Goal: Navigation & Orientation: Find specific page/section

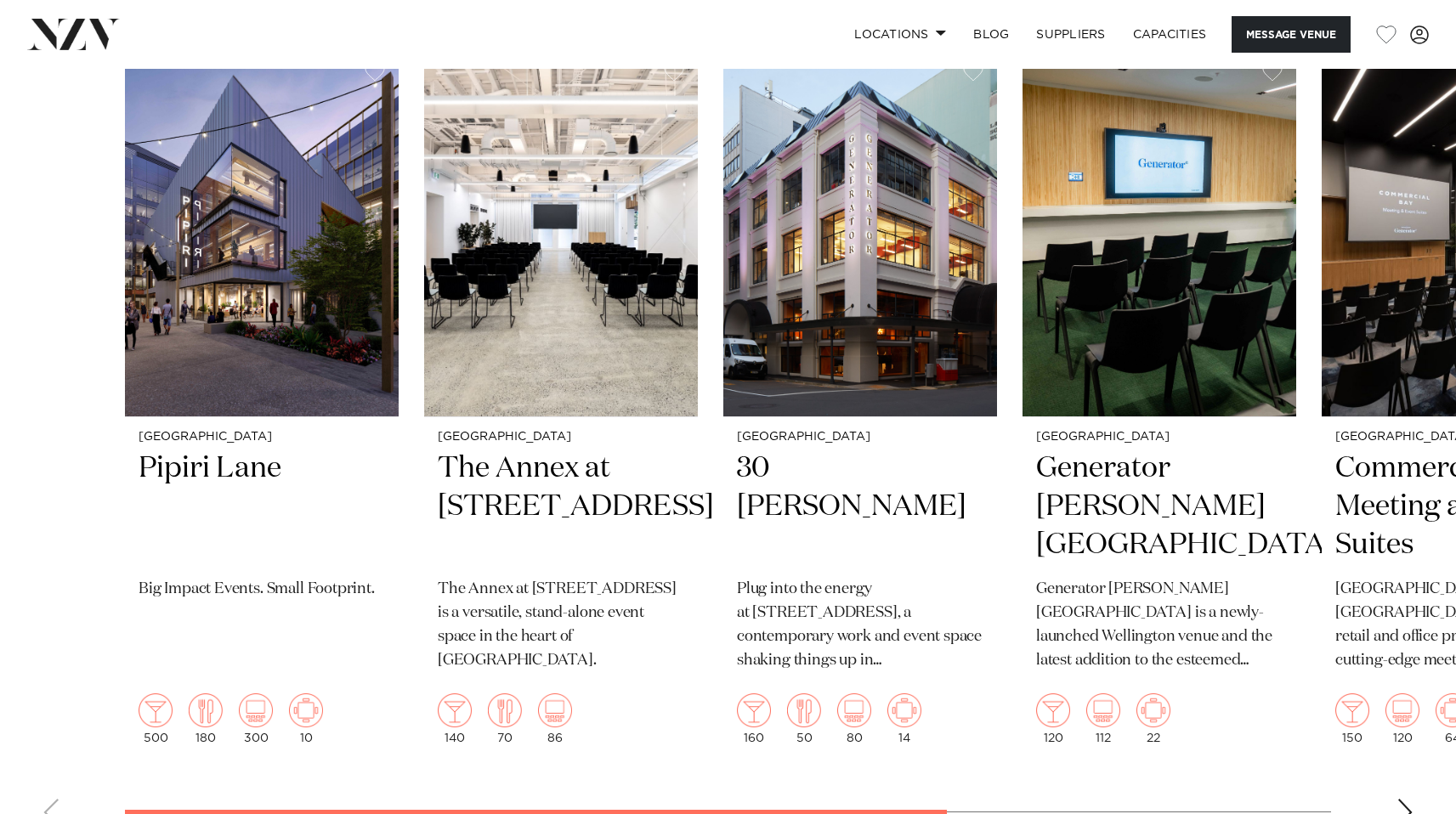
scroll to position [3394, 0]
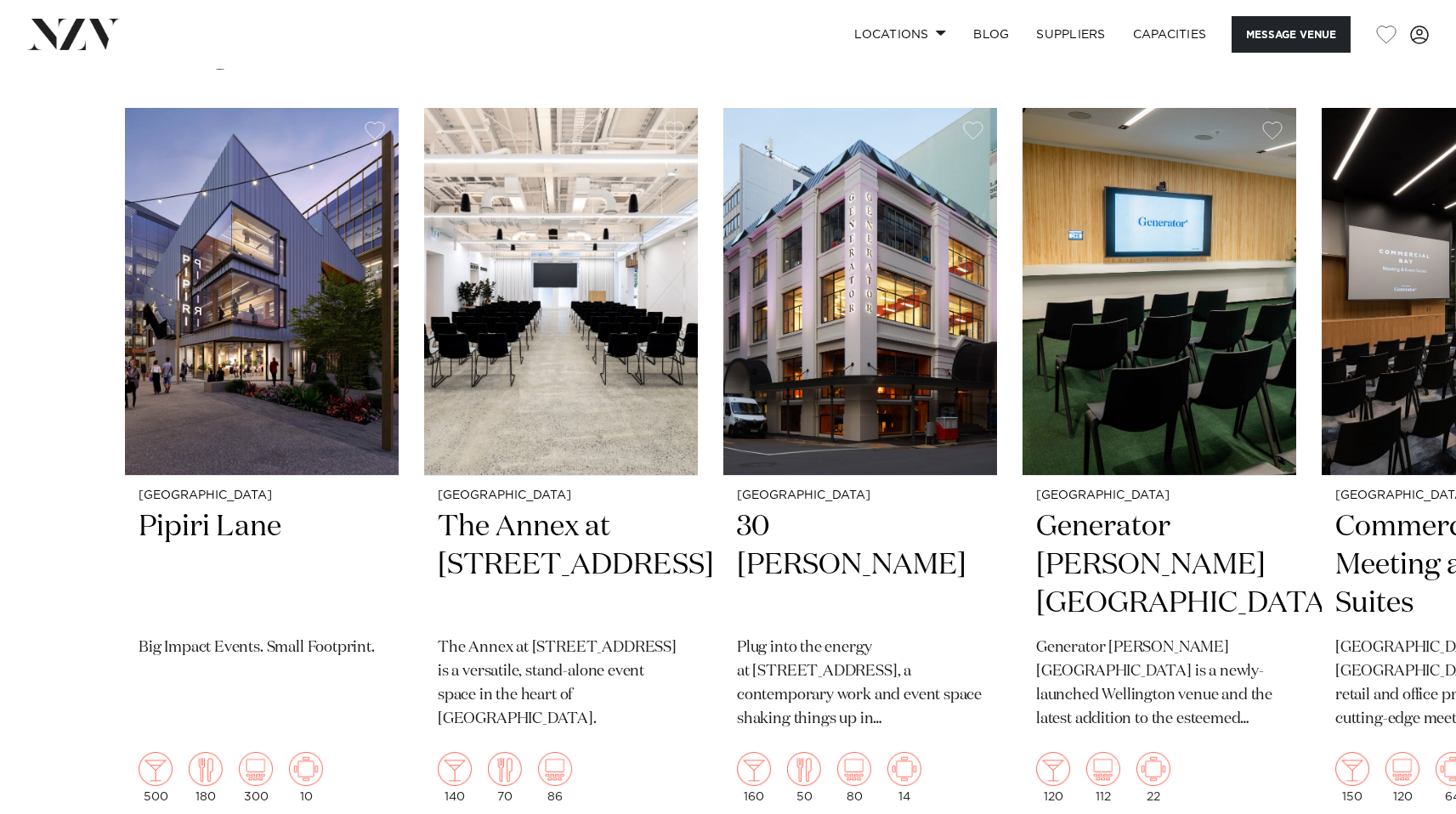
click at [84, 22] on img at bounding box center [73, 34] width 93 height 31
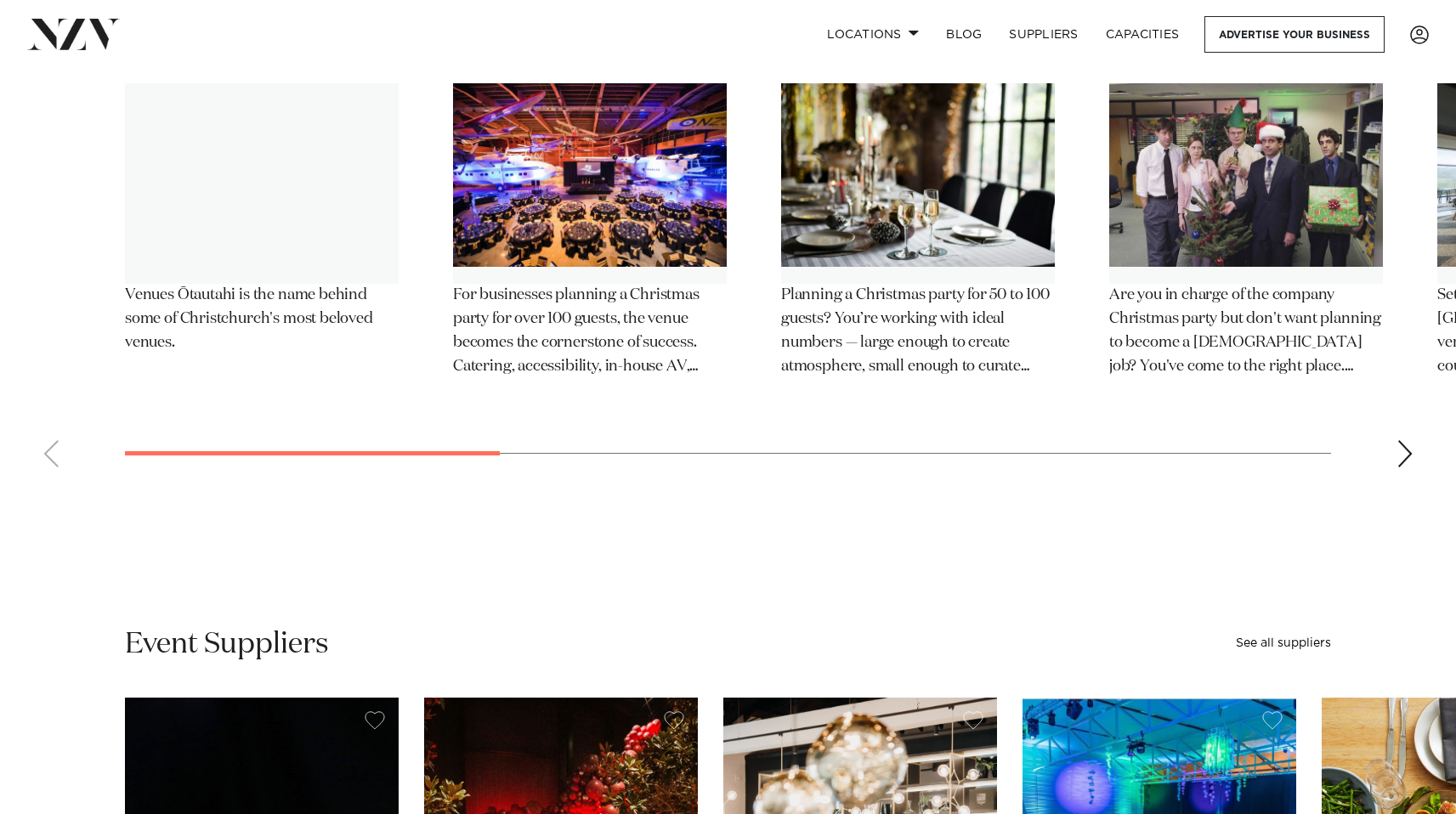
scroll to position [4192, 0]
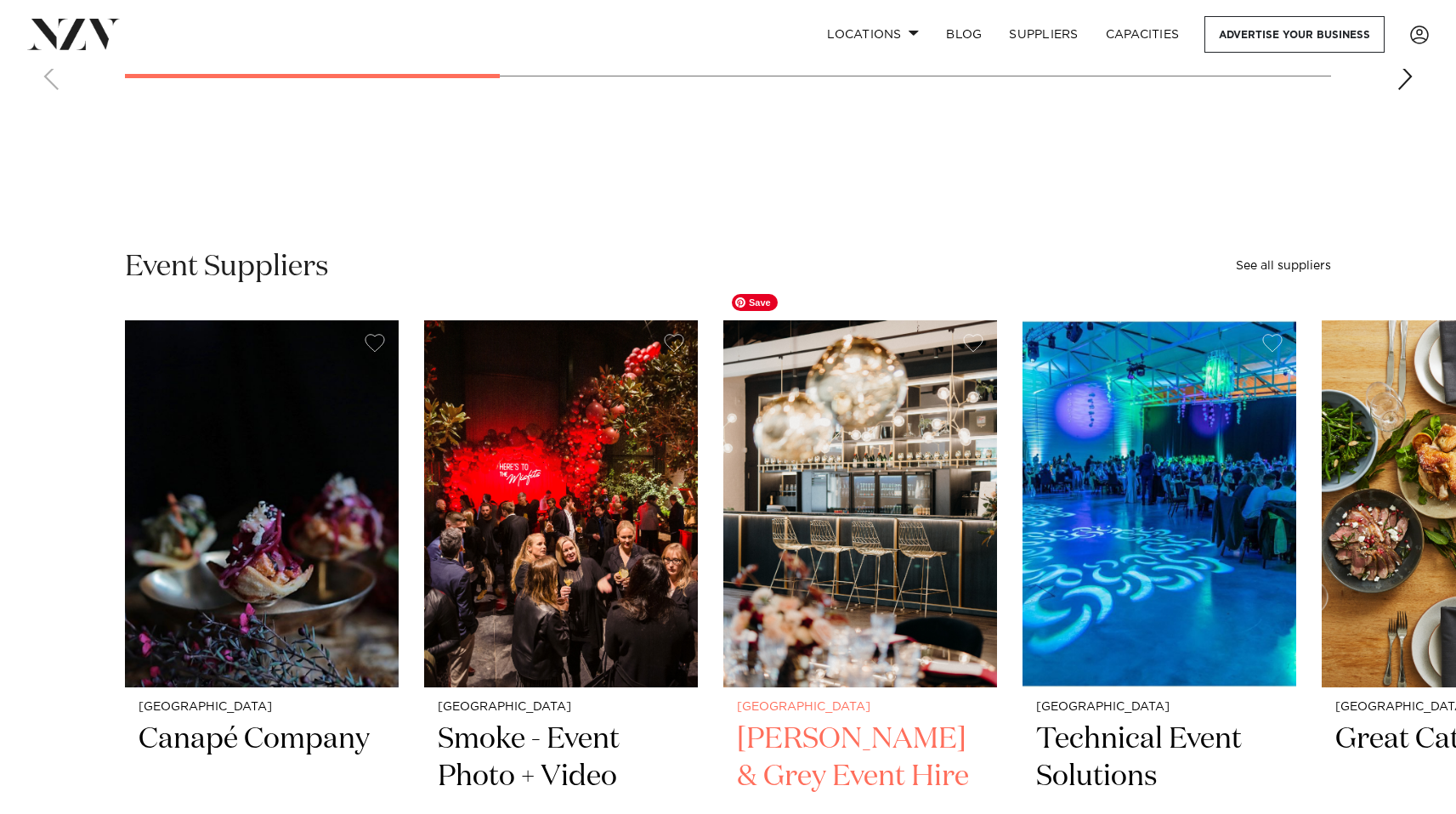
click at [865, 445] on img "3 / 6" at bounding box center [859, 503] width 273 height 367
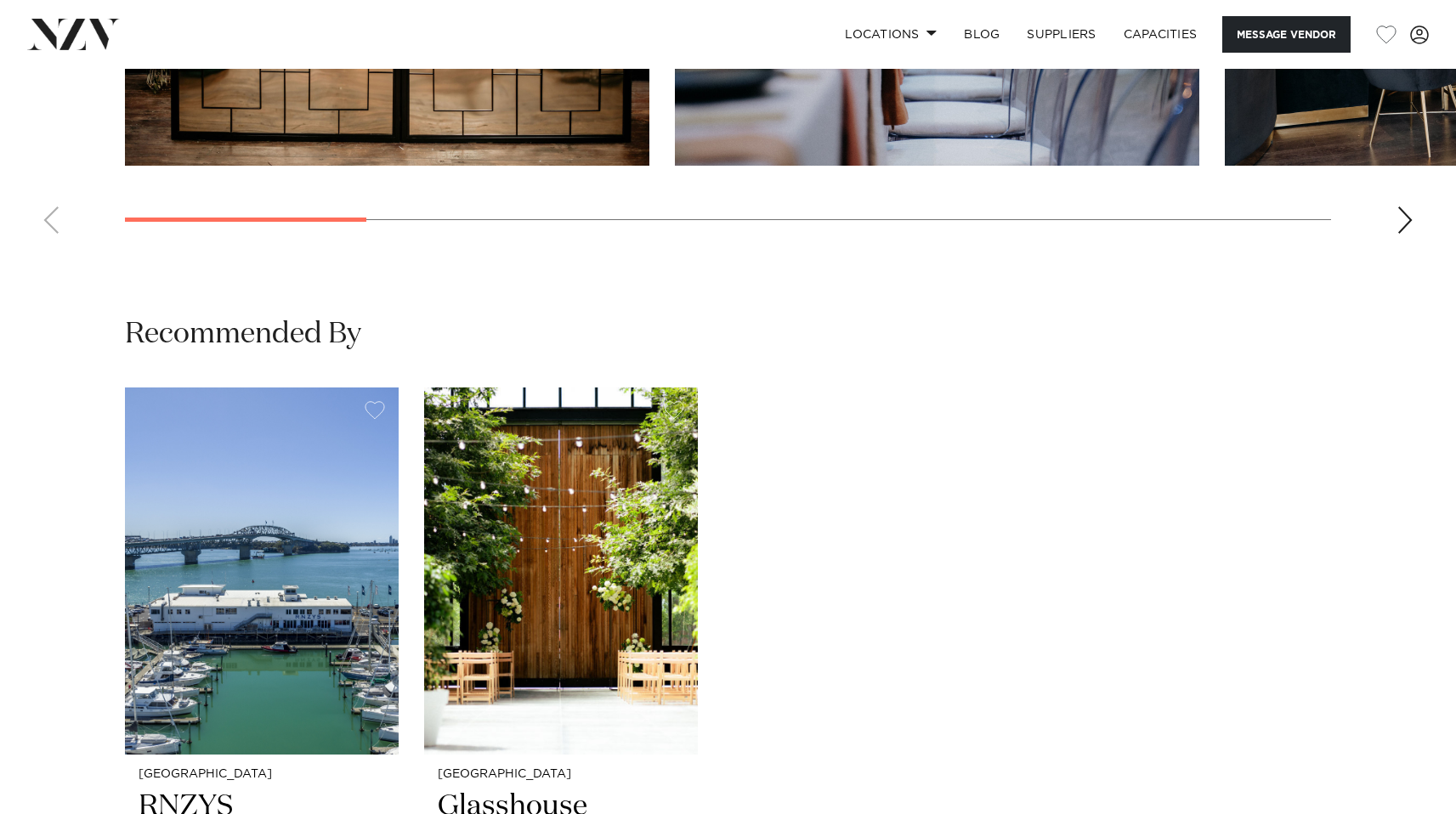
scroll to position [1720, 0]
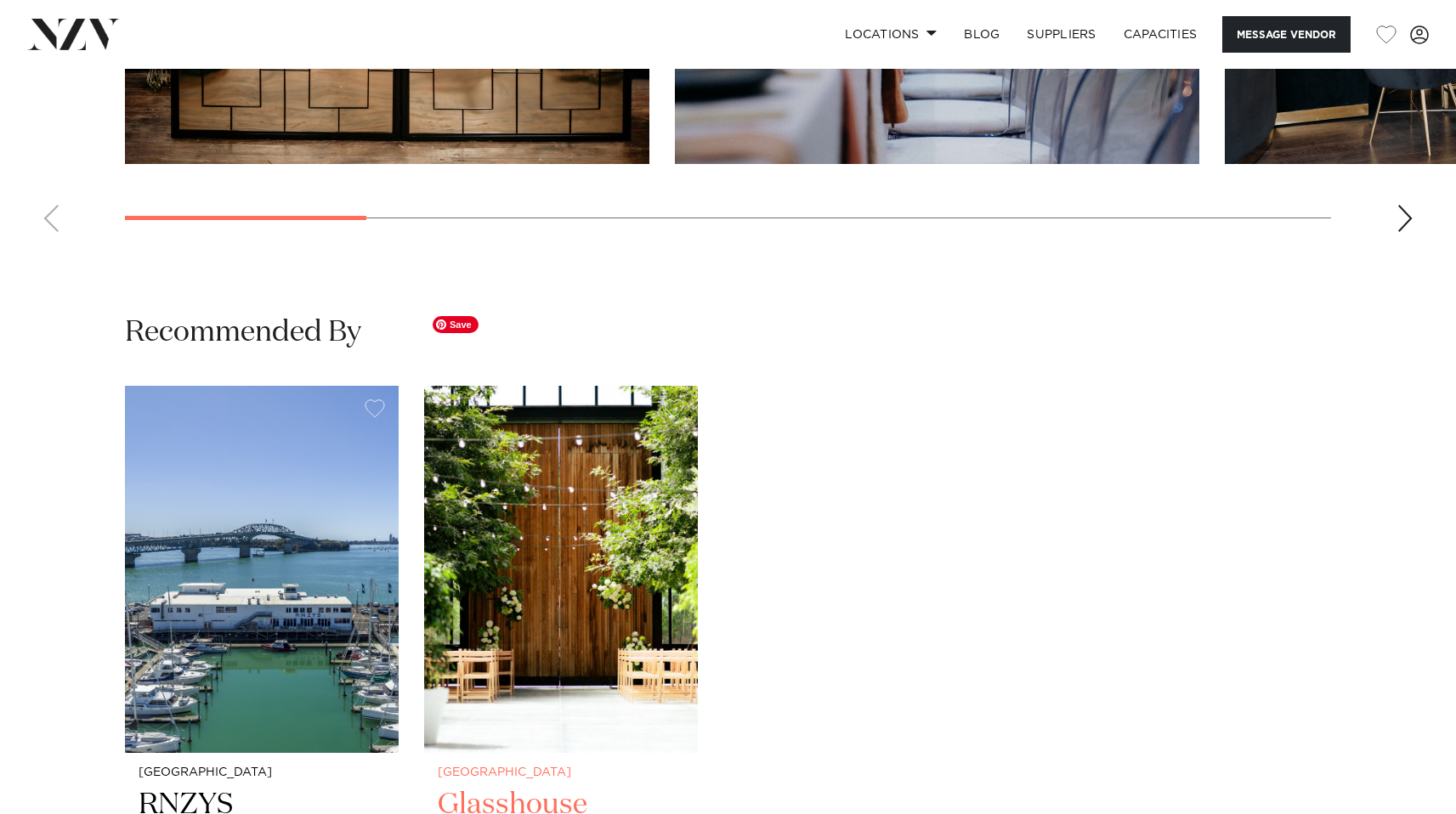
click at [613, 519] on img "2 / 2" at bounding box center [560, 569] width 273 height 367
